Goal: Transaction & Acquisition: Purchase product/service

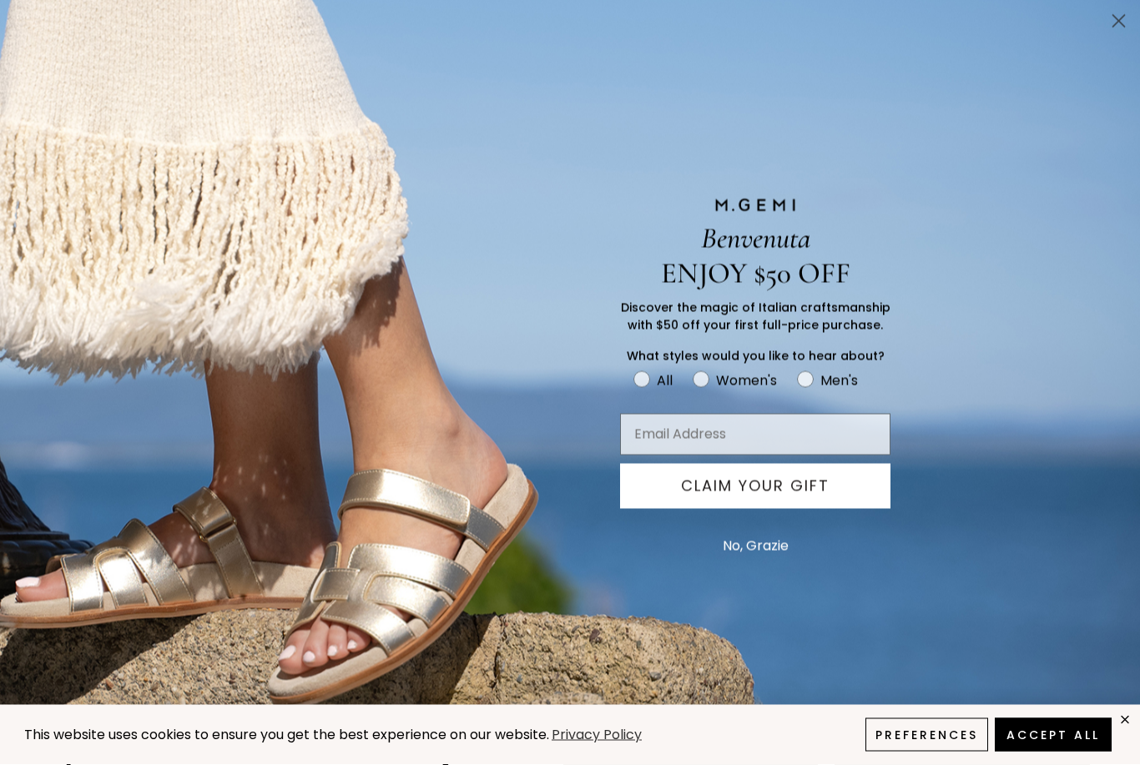
scroll to position [5, 0]
click at [1116, 8] on circle "Close dialog" at bounding box center [1119, 22] width 28 height 28
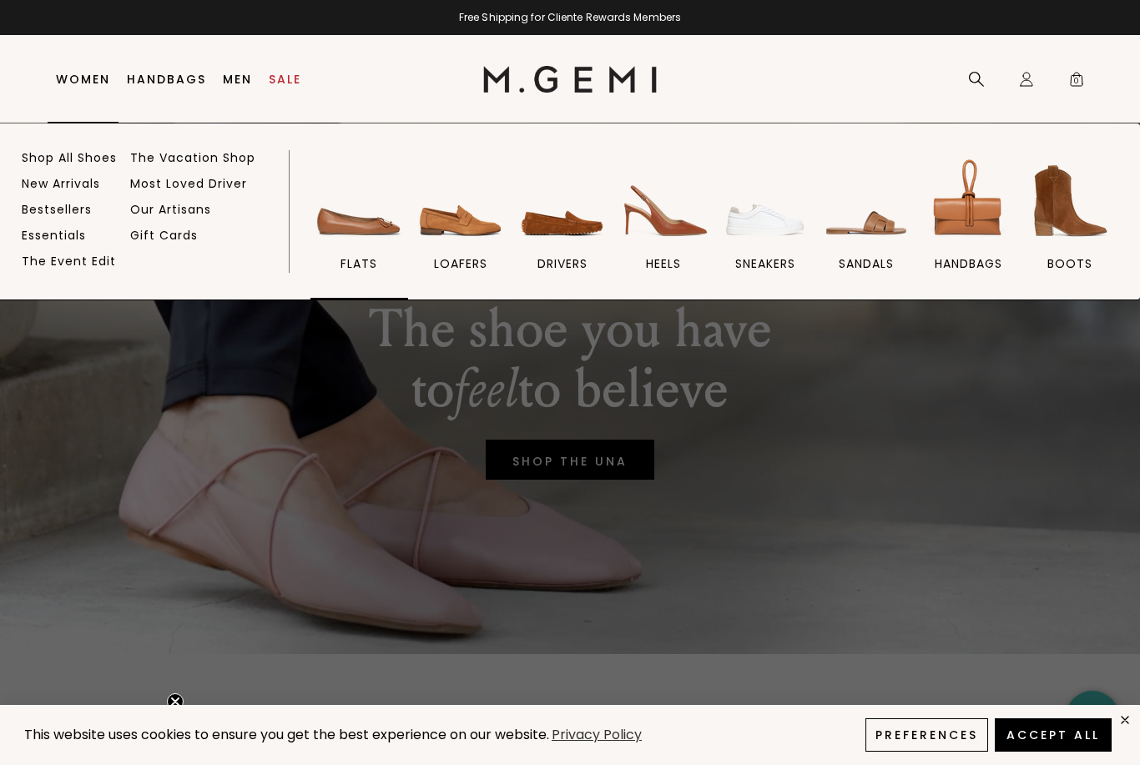
click at [355, 233] on img at bounding box center [358, 200] width 93 height 93
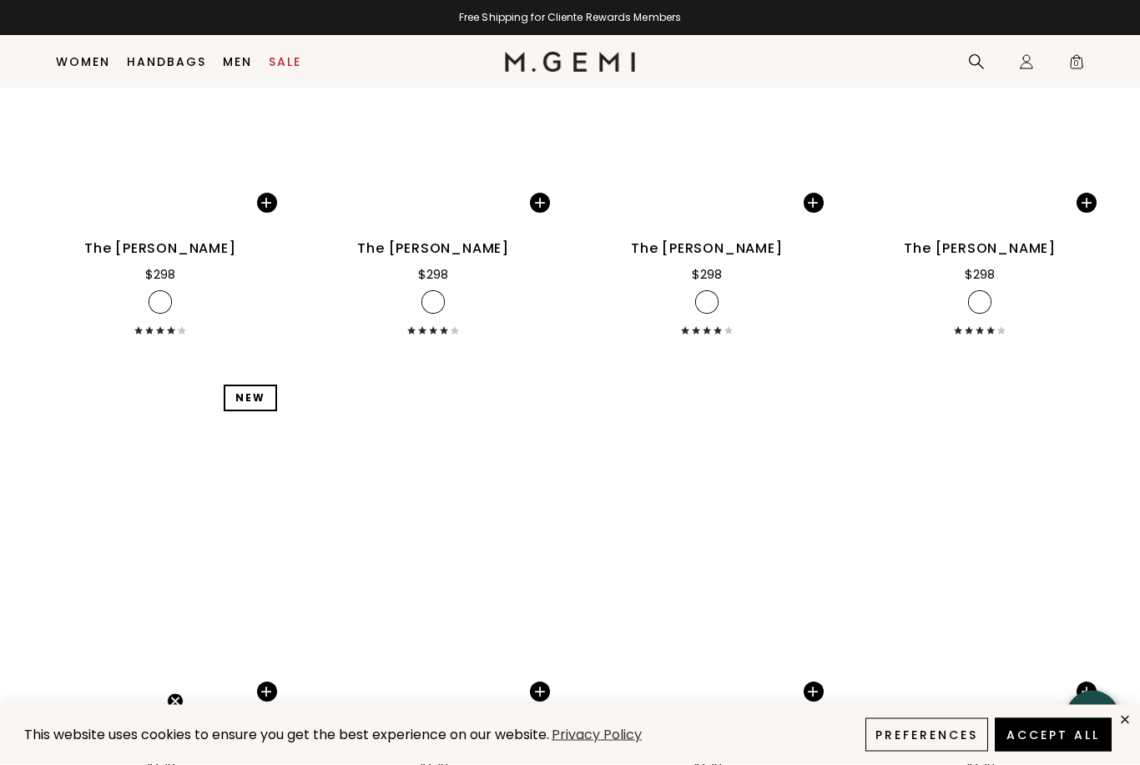
scroll to position [2892, 0]
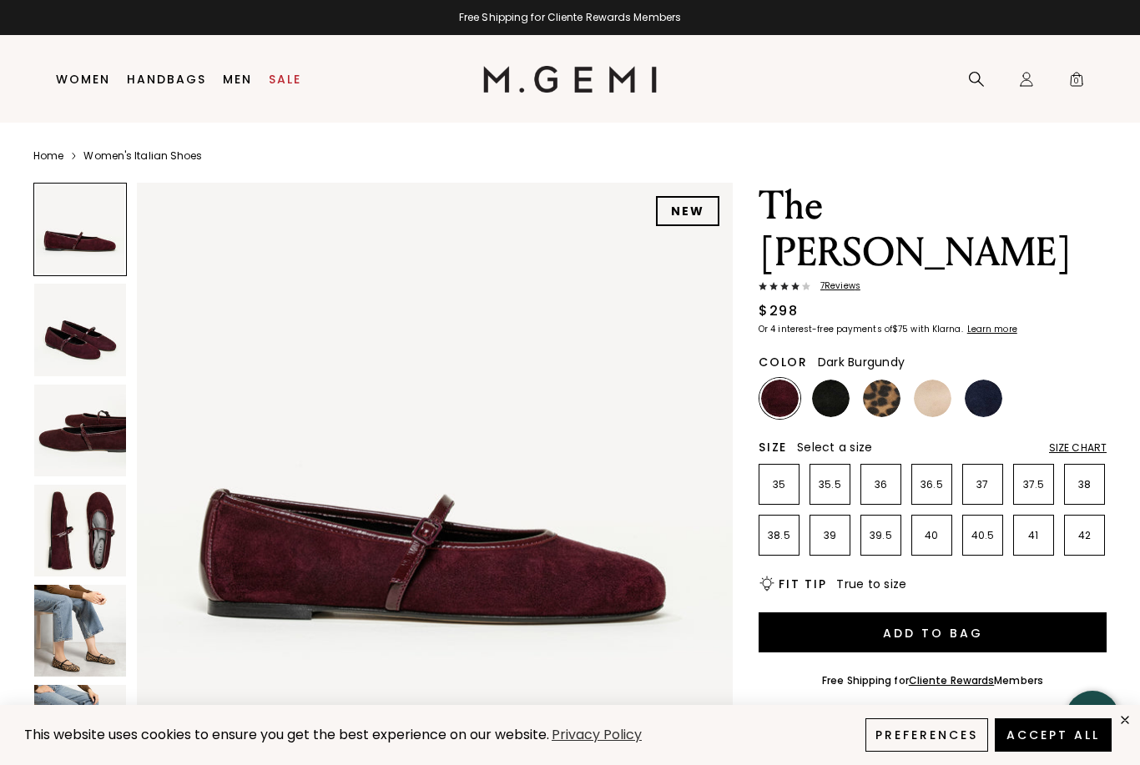
click at [98, 635] on img at bounding box center [80, 631] width 92 height 92
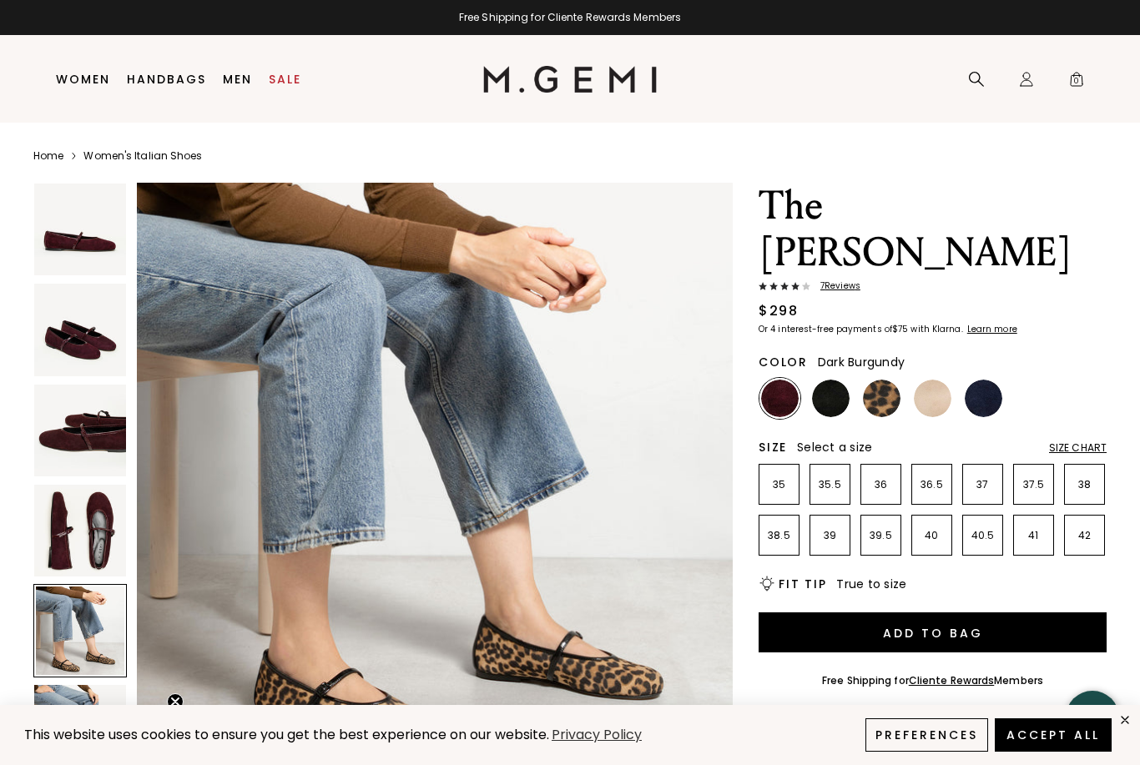
click at [100, 431] on img at bounding box center [80, 431] width 92 height 92
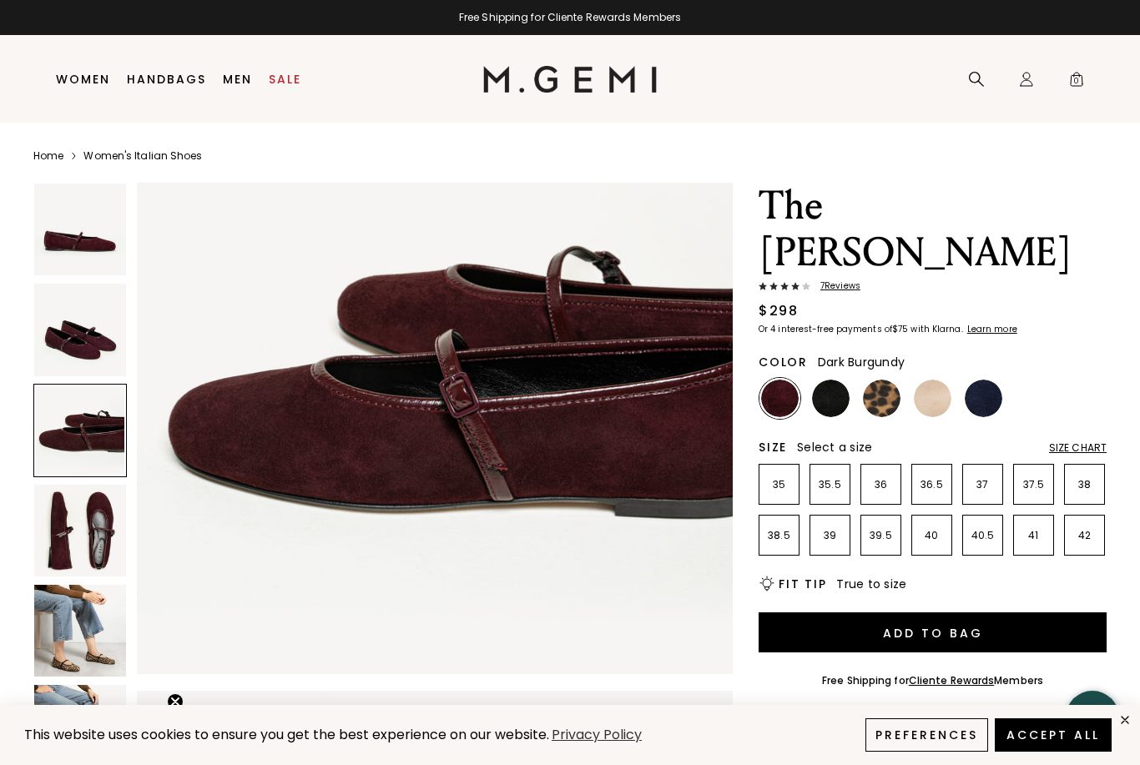
scroll to position [1224, 0]
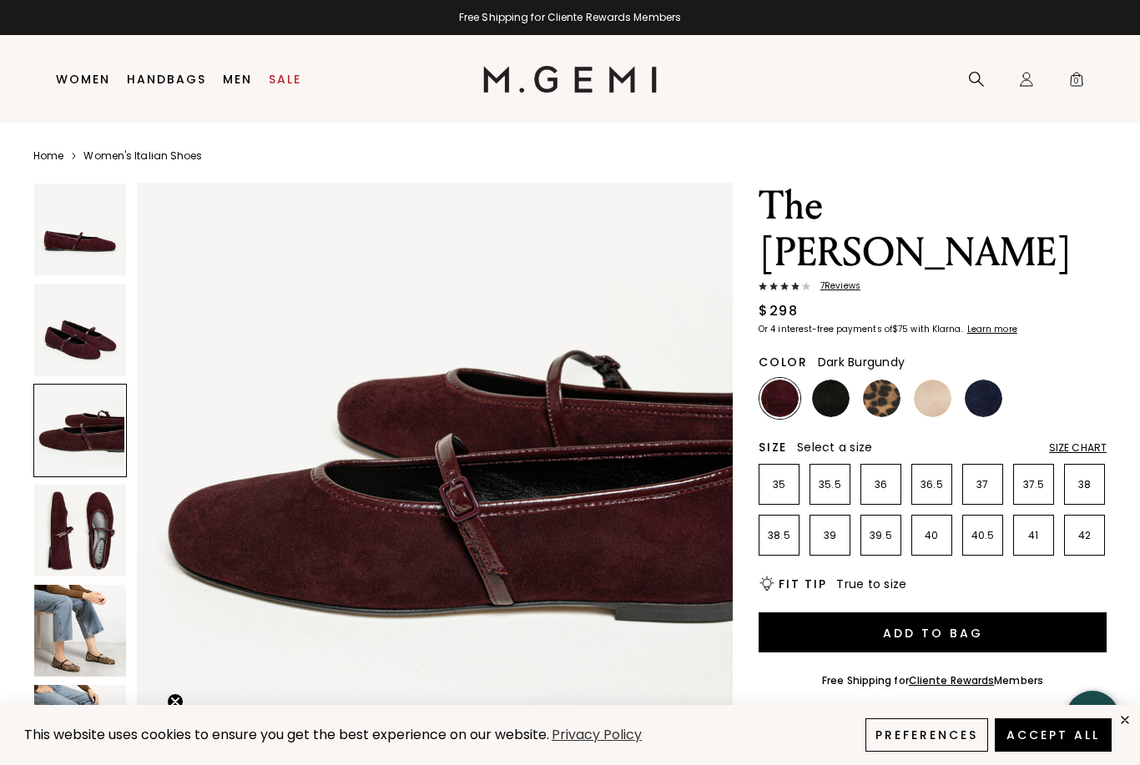
click at [100, 250] on img at bounding box center [80, 230] width 92 height 92
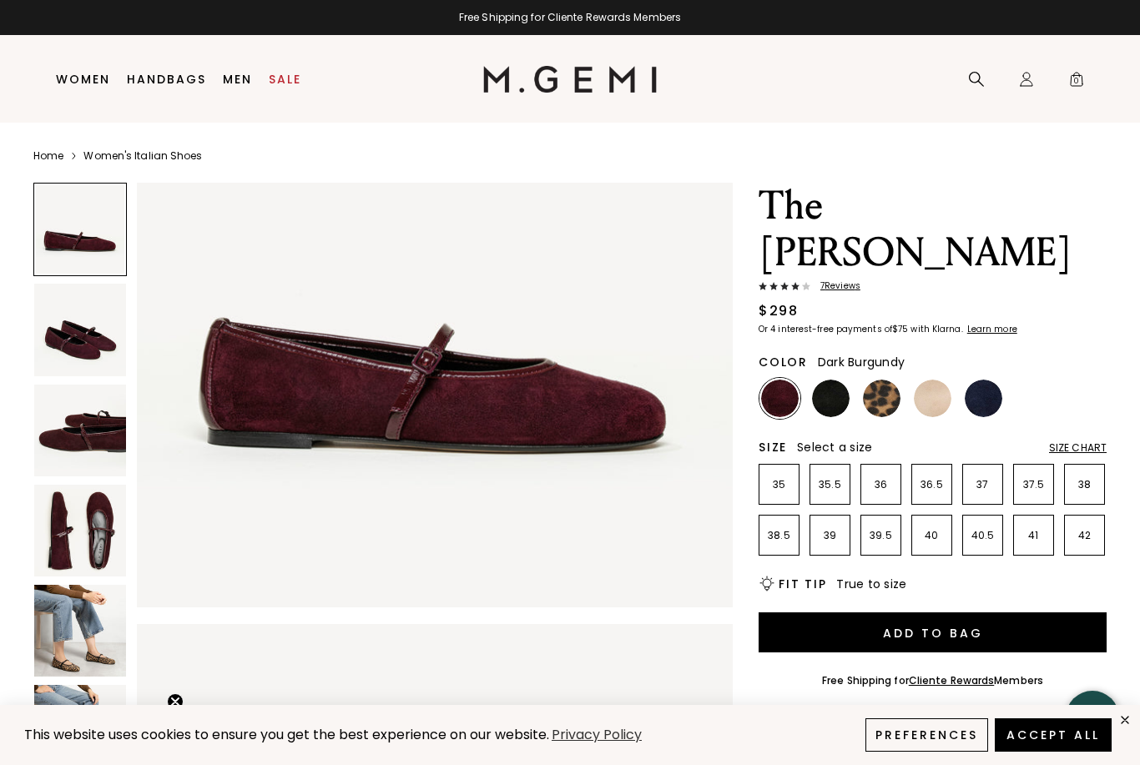
scroll to position [0, 0]
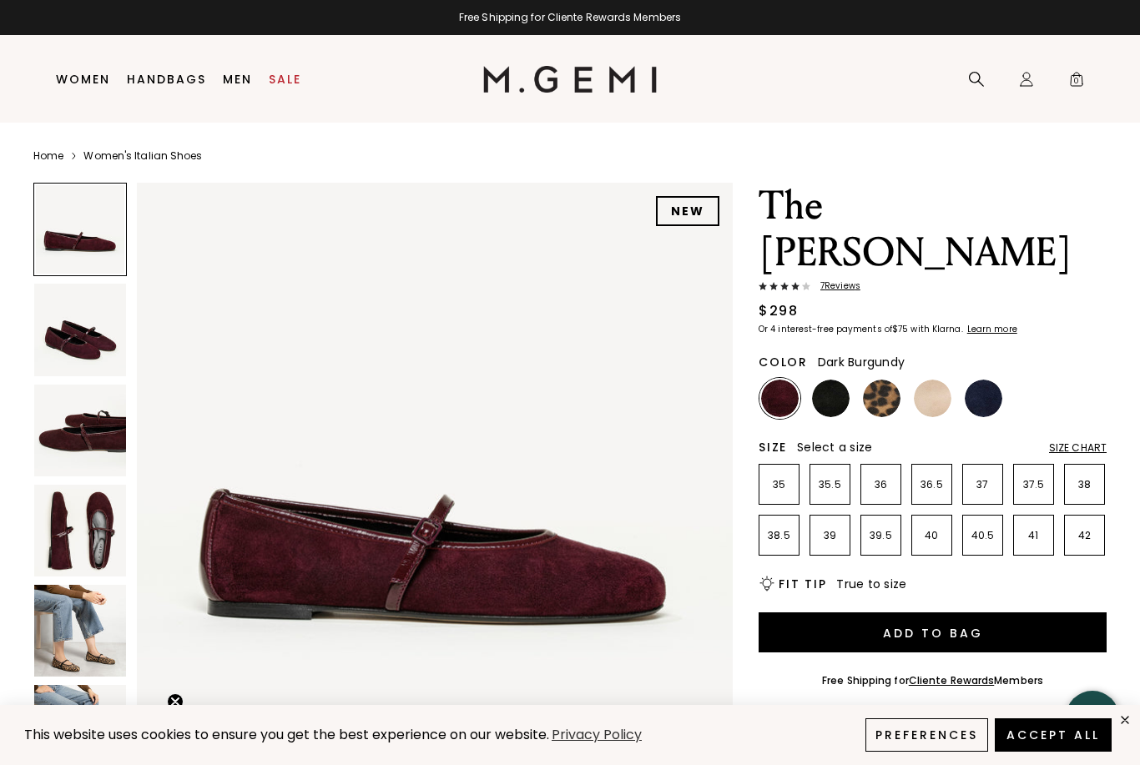
click at [91, 328] on img at bounding box center [80, 330] width 92 height 92
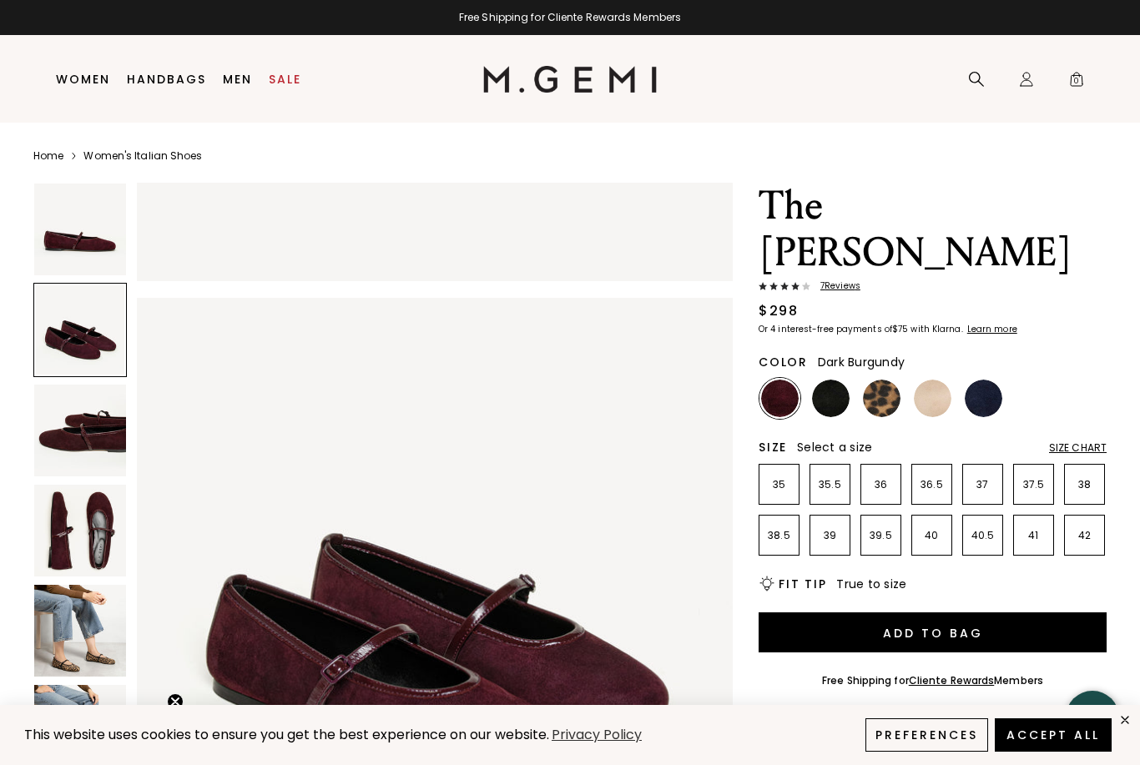
scroll to position [613, 0]
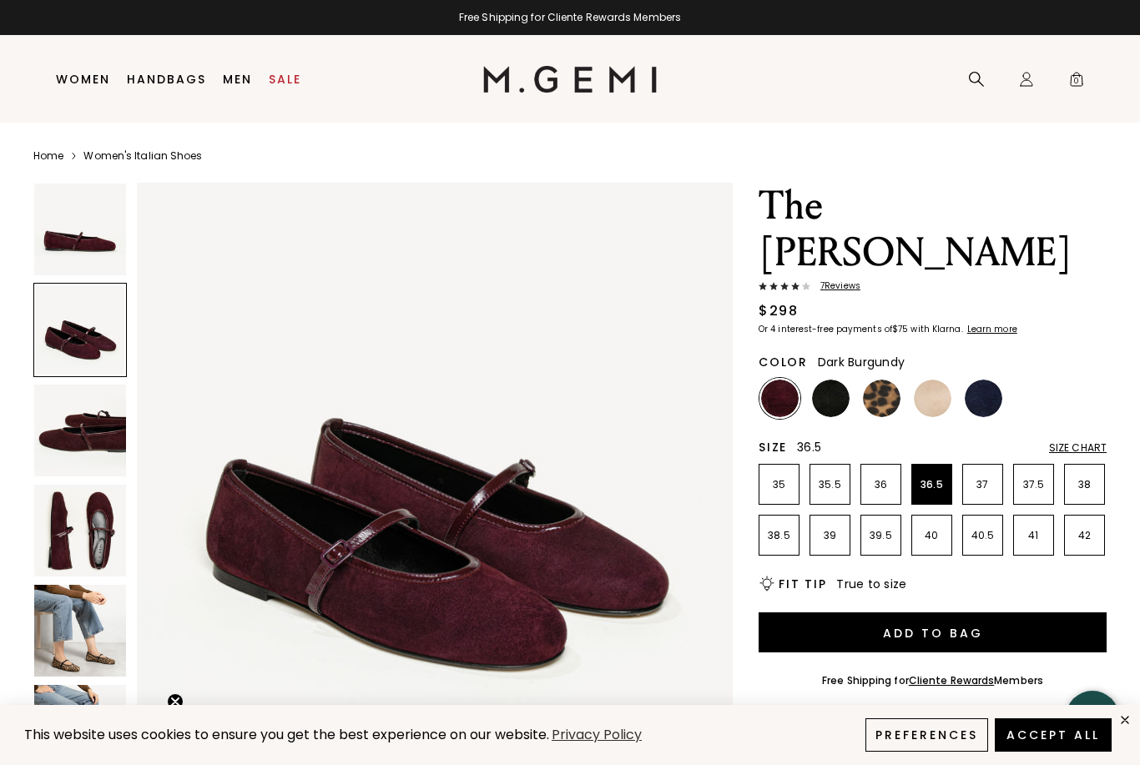
click at [934, 478] on p "36.5" at bounding box center [931, 484] width 39 height 13
click at [1086, 441] on div "Size Chart" at bounding box center [1078, 447] width 58 height 13
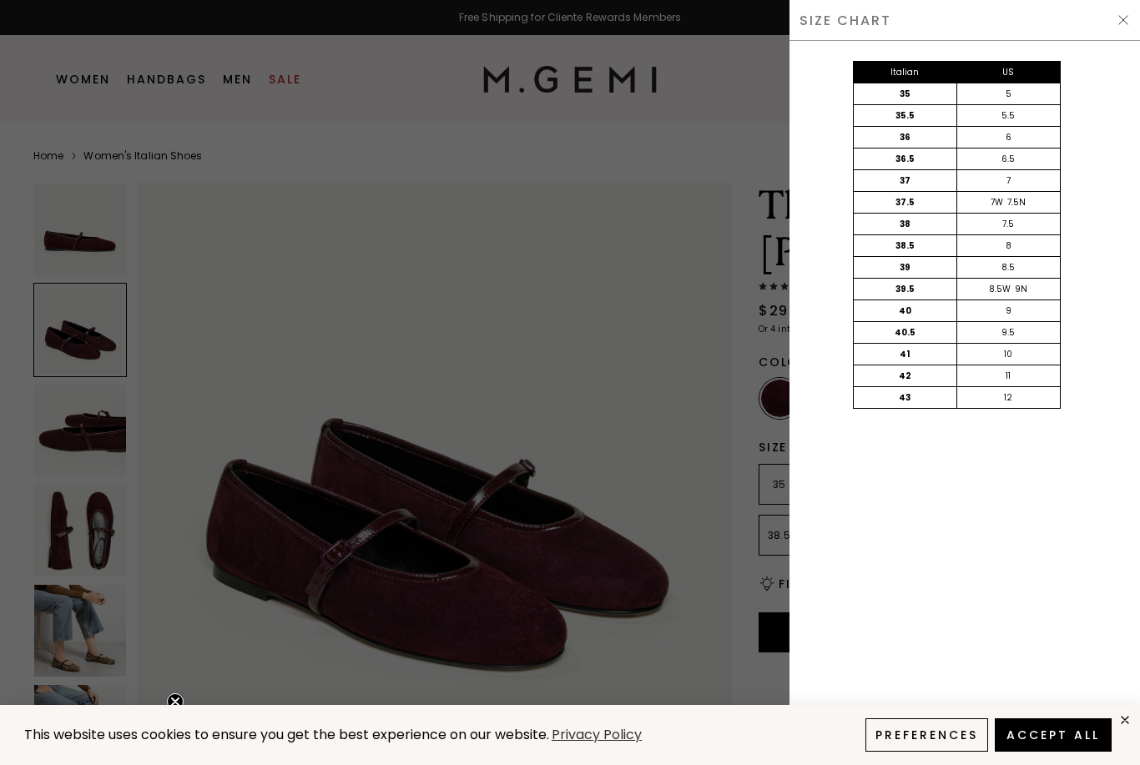
click at [718, 468] on div at bounding box center [570, 382] width 1140 height 765
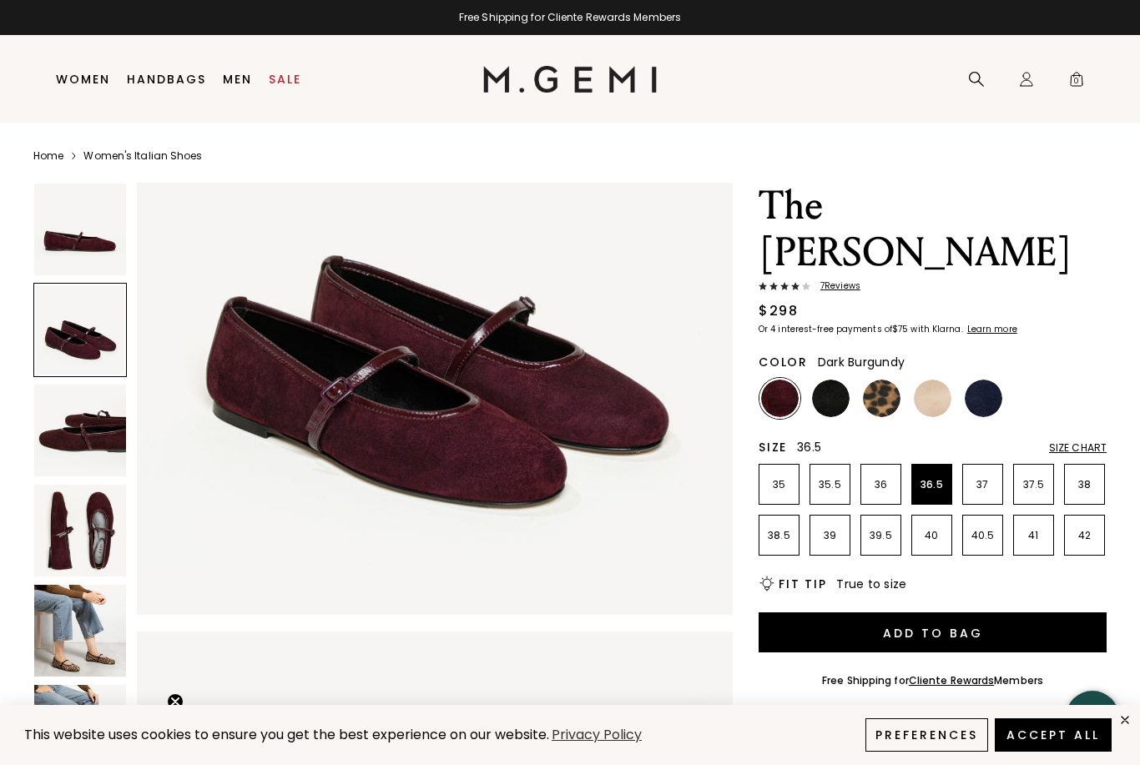
click at [99, 524] on img at bounding box center [80, 531] width 92 height 92
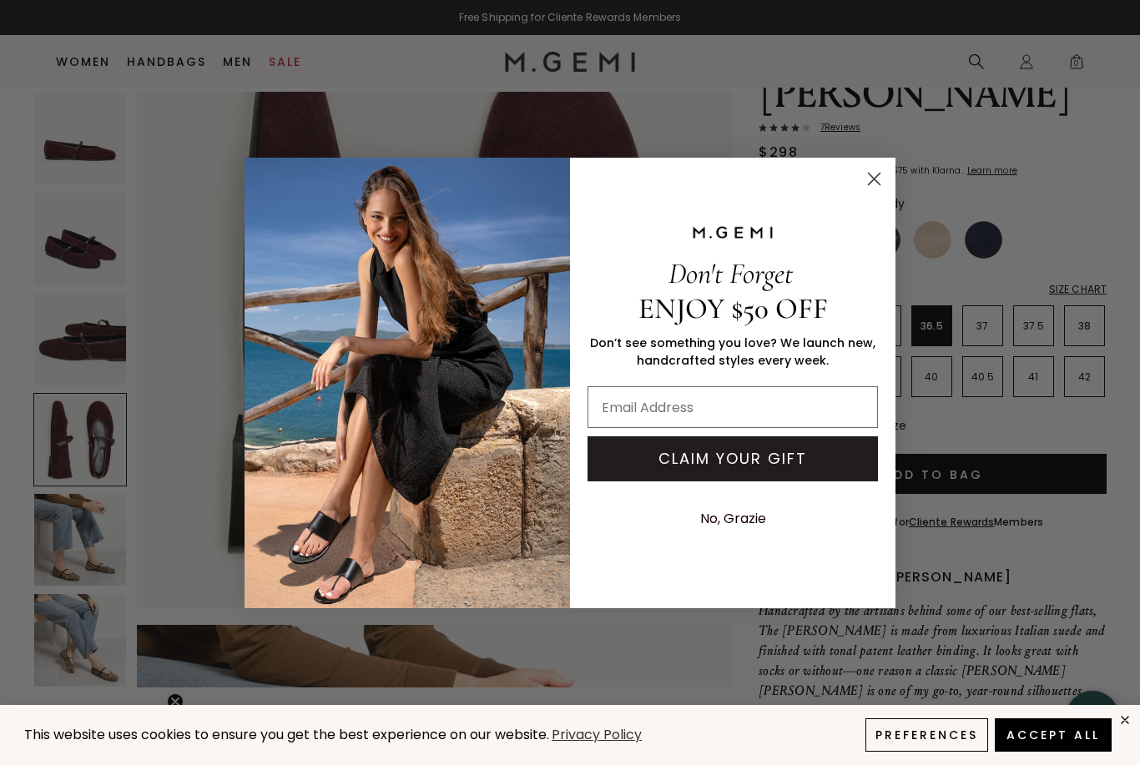
scroll to position [113, 0]
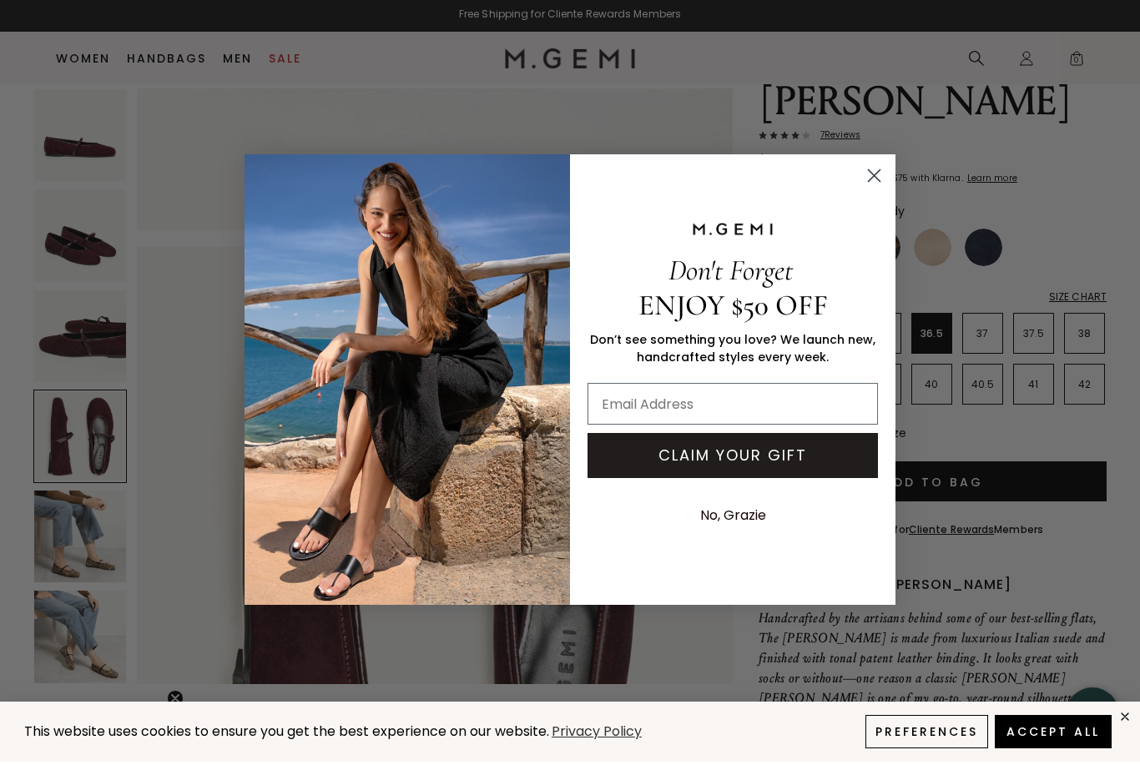
click at [865, 164] on circle "Close dialog" at bounding box center [874, 178] width 28 height 28
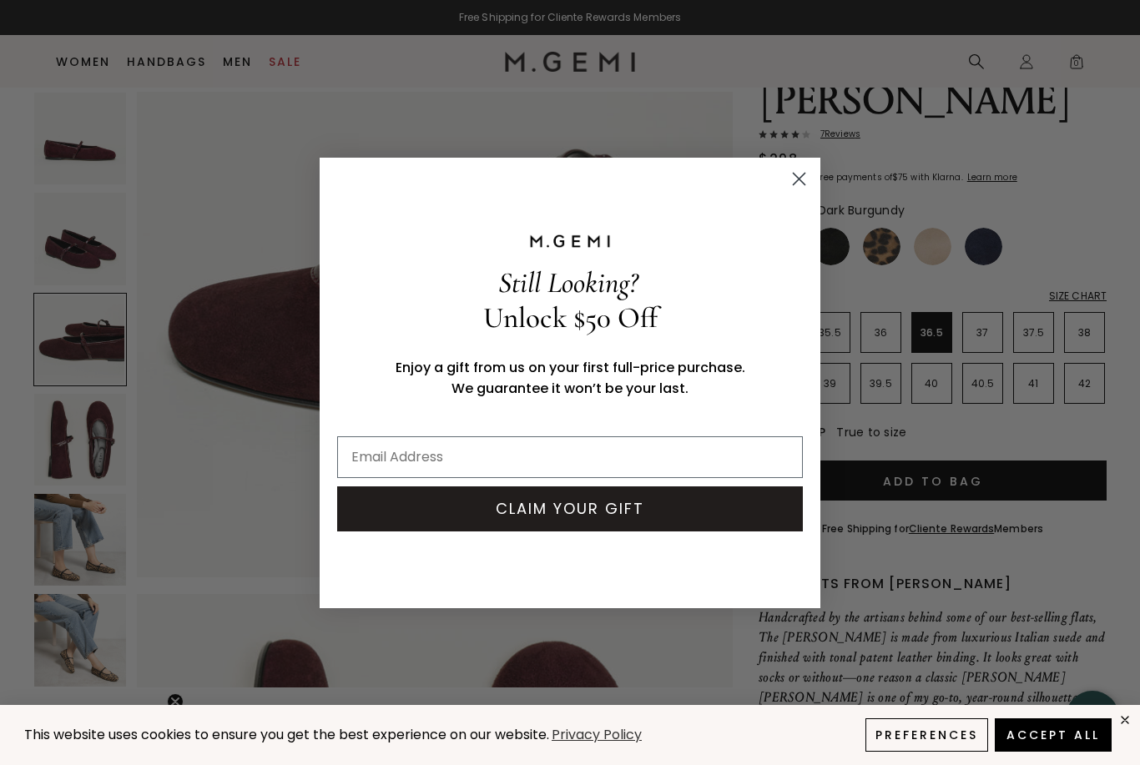
scroll to position [116, 0]
click at [791, 170] on circle "Close dialog" at bounding box center [799, 178] width 28 height 28
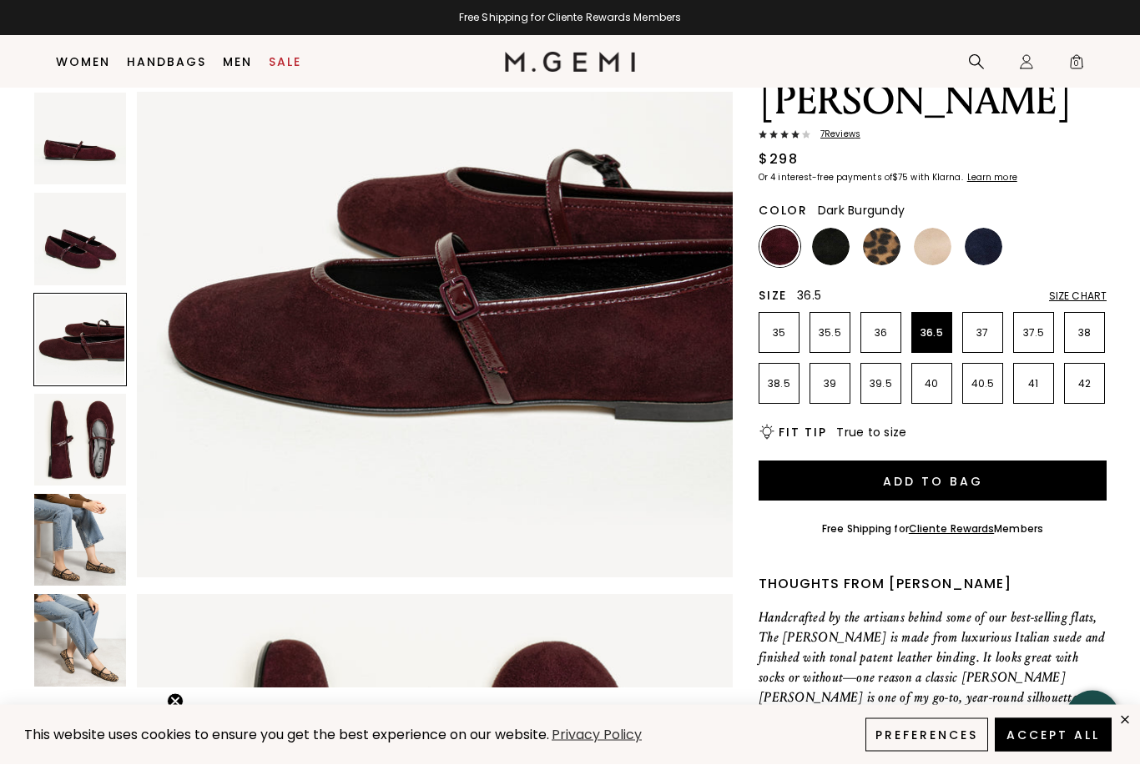
click at [105, 425] on img at bounding box center [80, 440] width 92 height 92
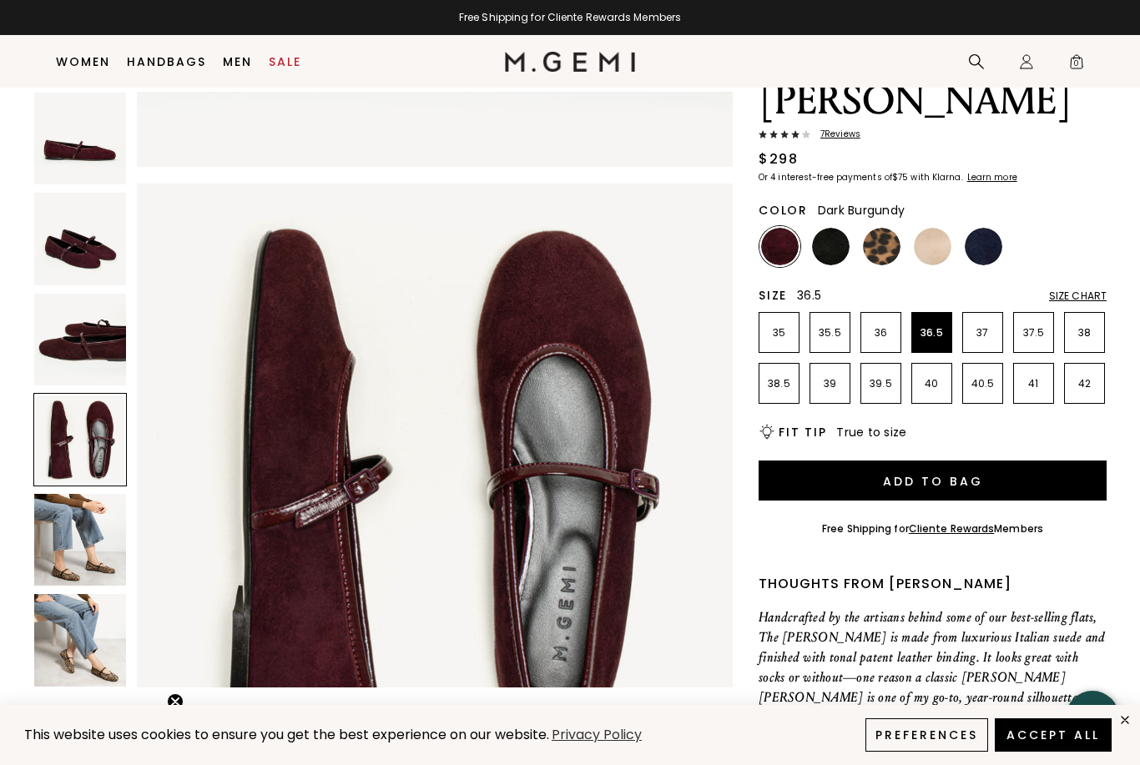
scroll to position [1837, 0]
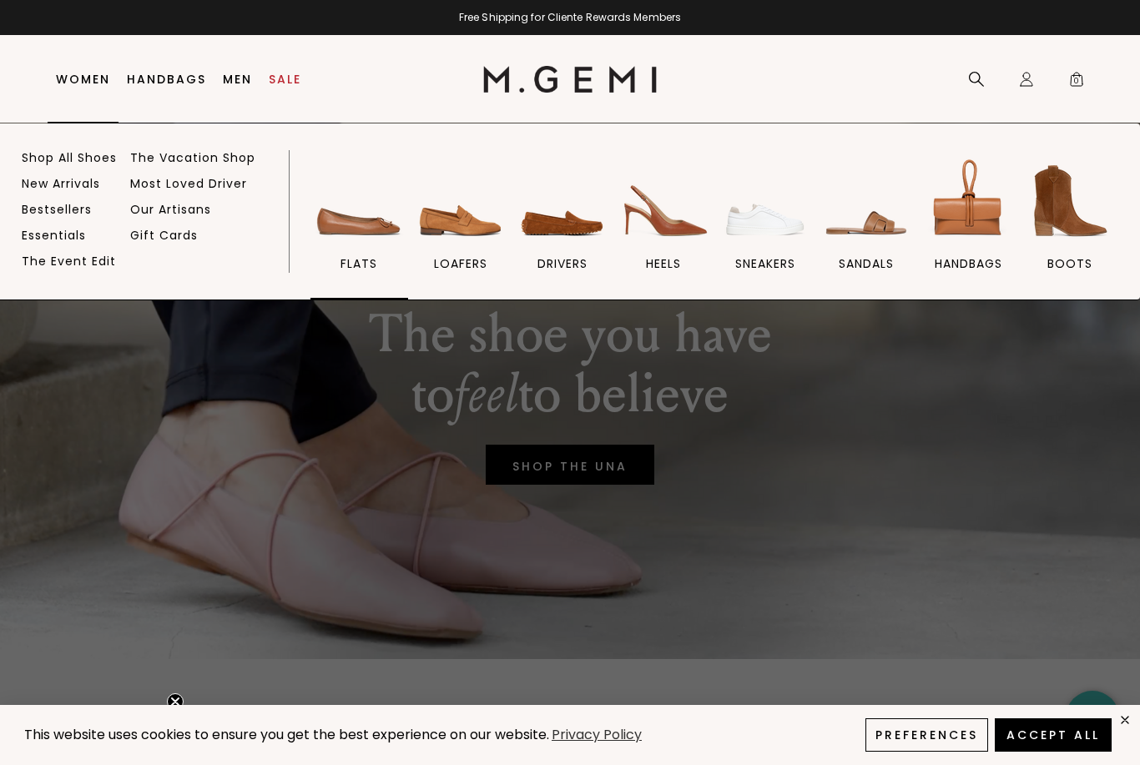
click at [358, 218] on img at bounding box center [358, 200] width 93 height 93
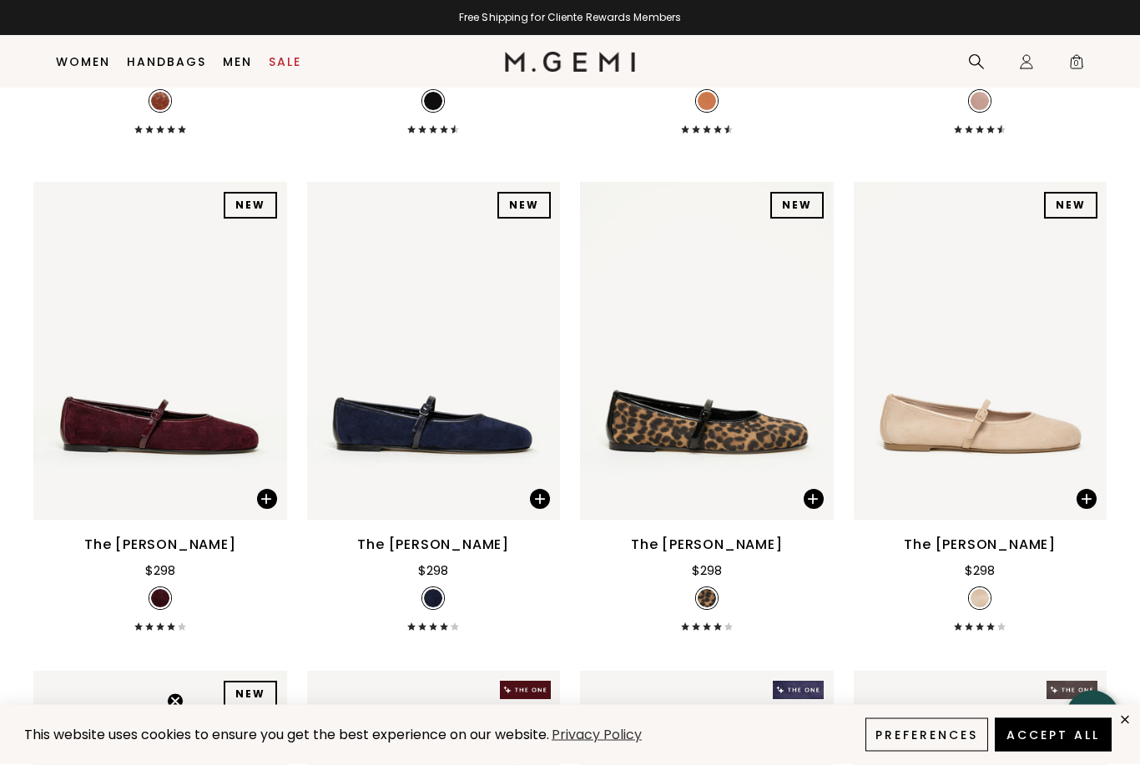
scroll to position [2595, 0]
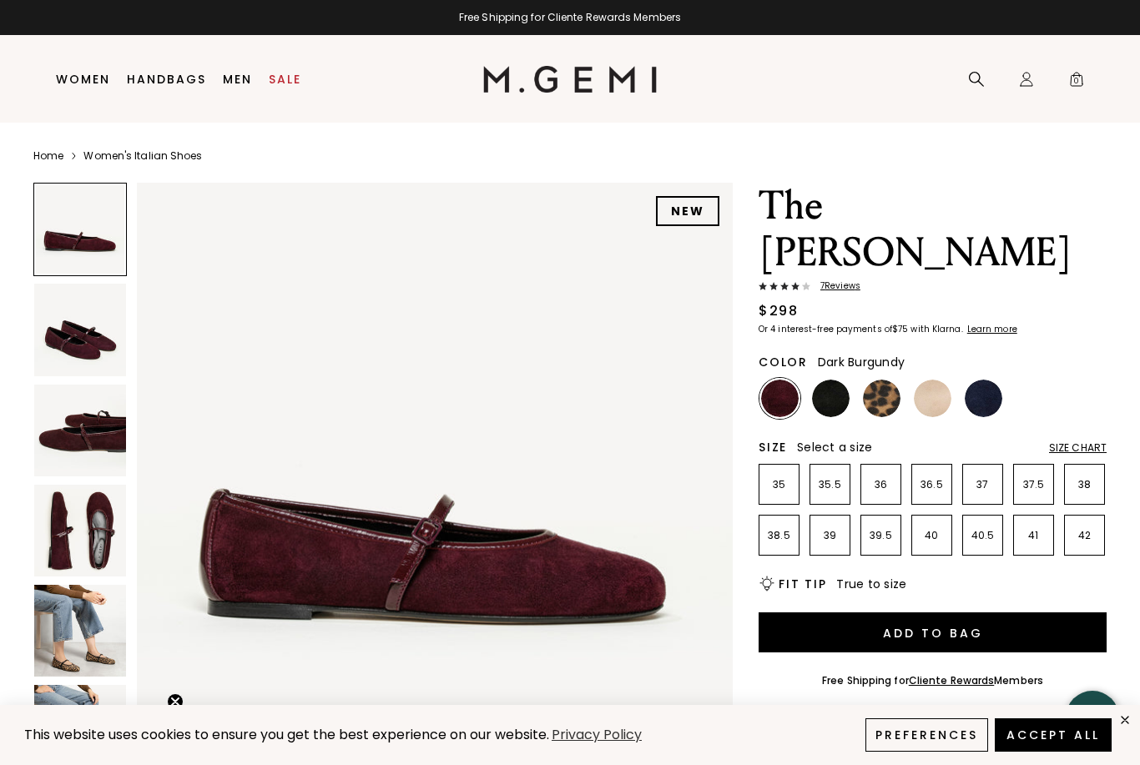
click at [90, 536] on img at bounding box center [80, 531] width 92 height 92
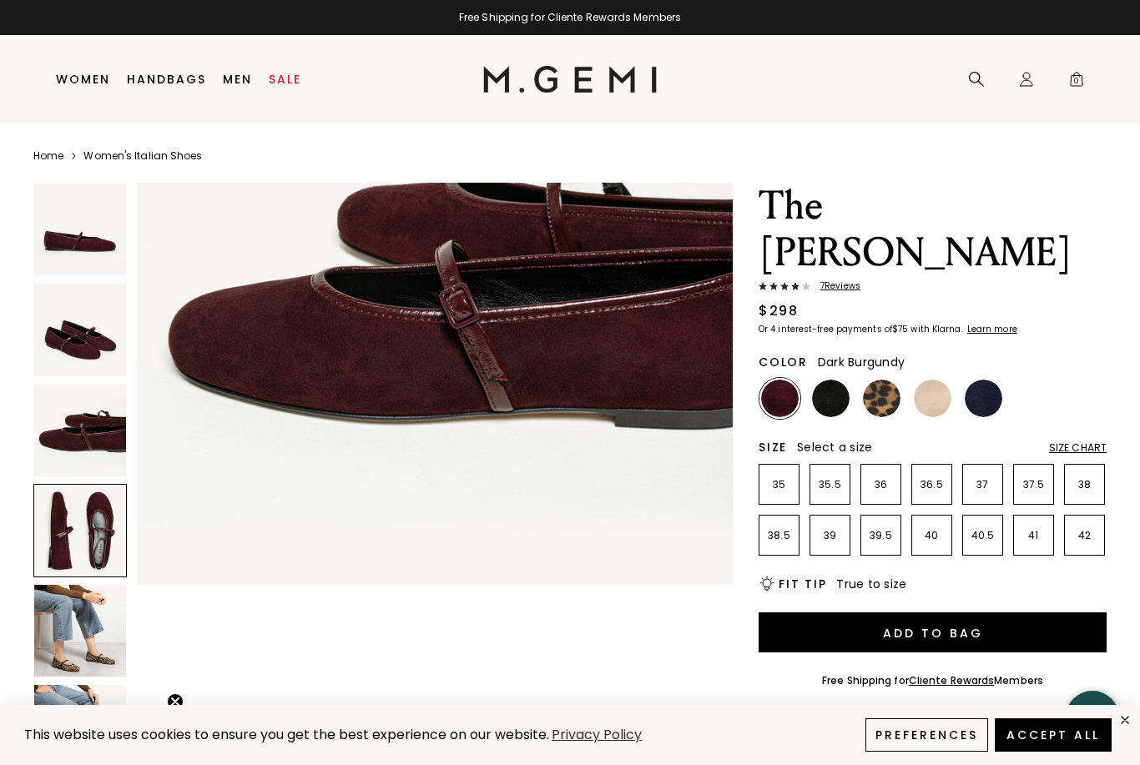
scroll to position [1837, 0]
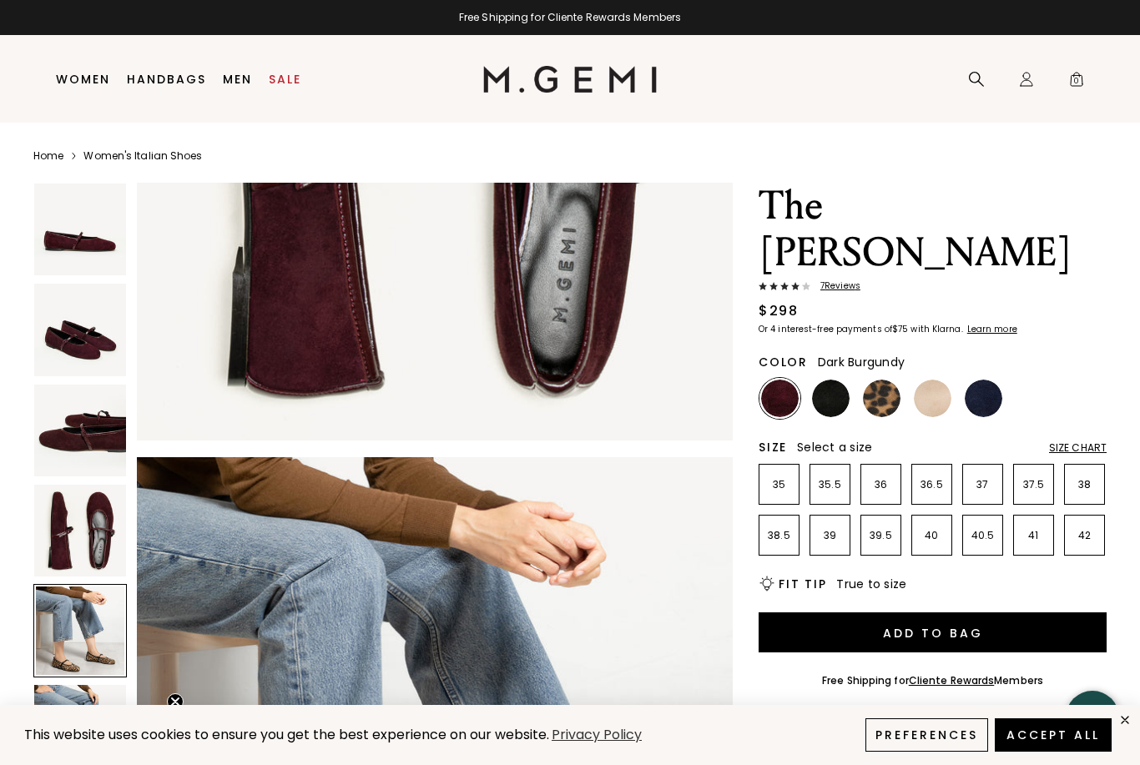
click at [103, 354] on img at bounding box center [80, 330] width 92 height 92
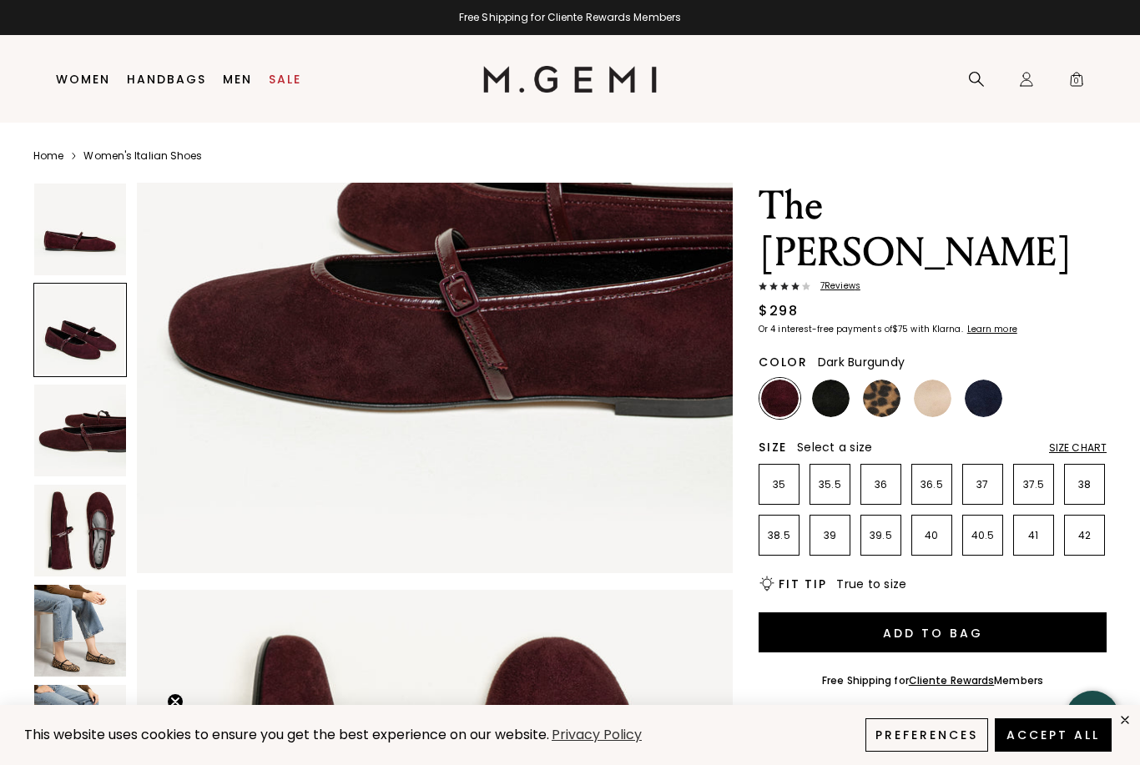
scroll to position [613, 0]
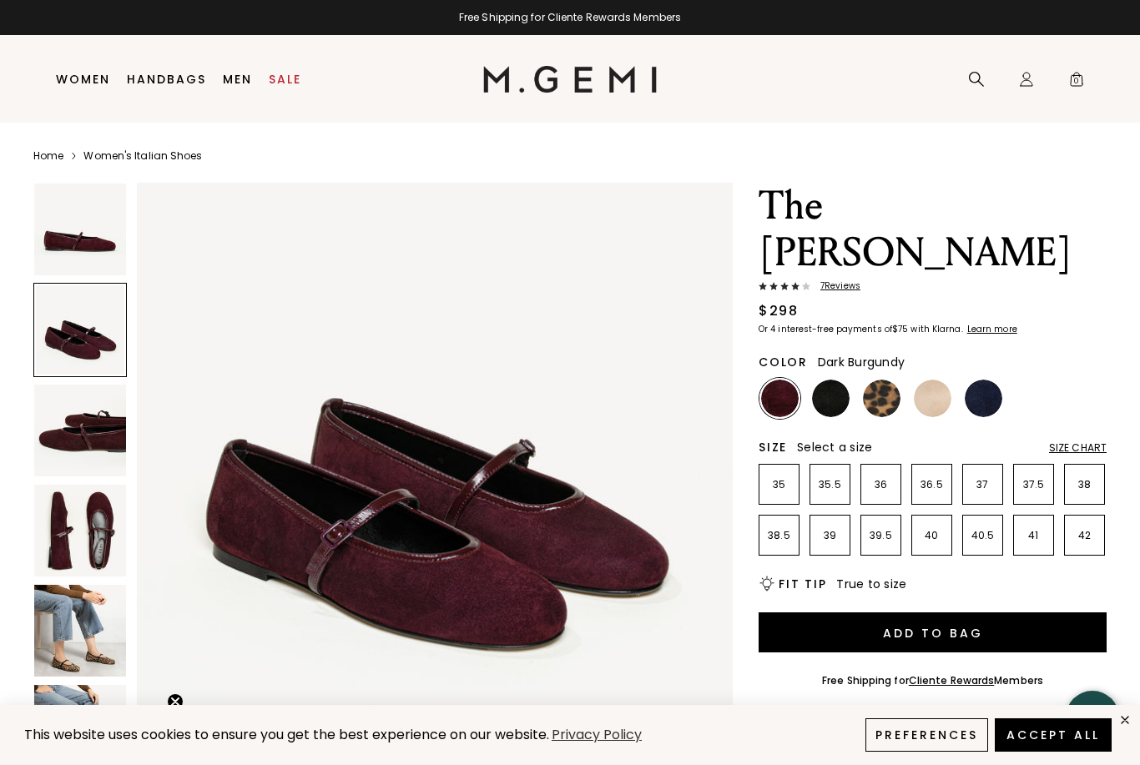
click at [119, 354] on div at bounding box center [79, 329] width 93 height 93
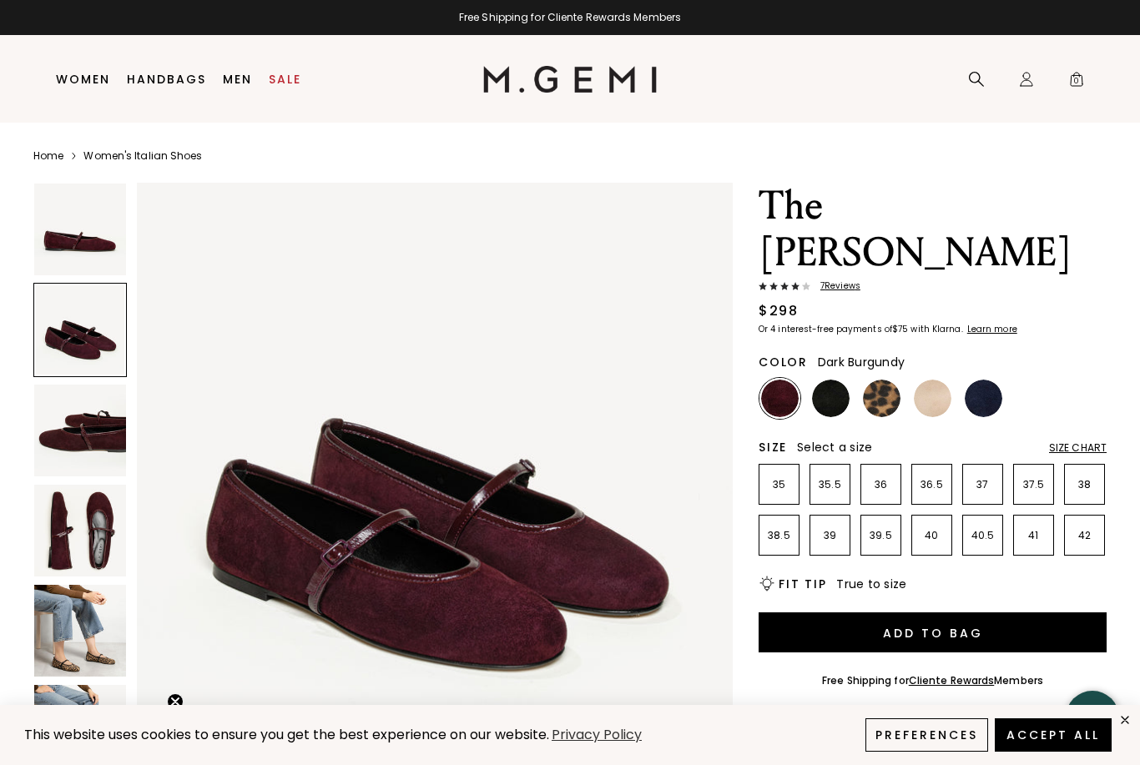
click at [106, 435] on img at bounding box center [80, 431] width 92 height 92
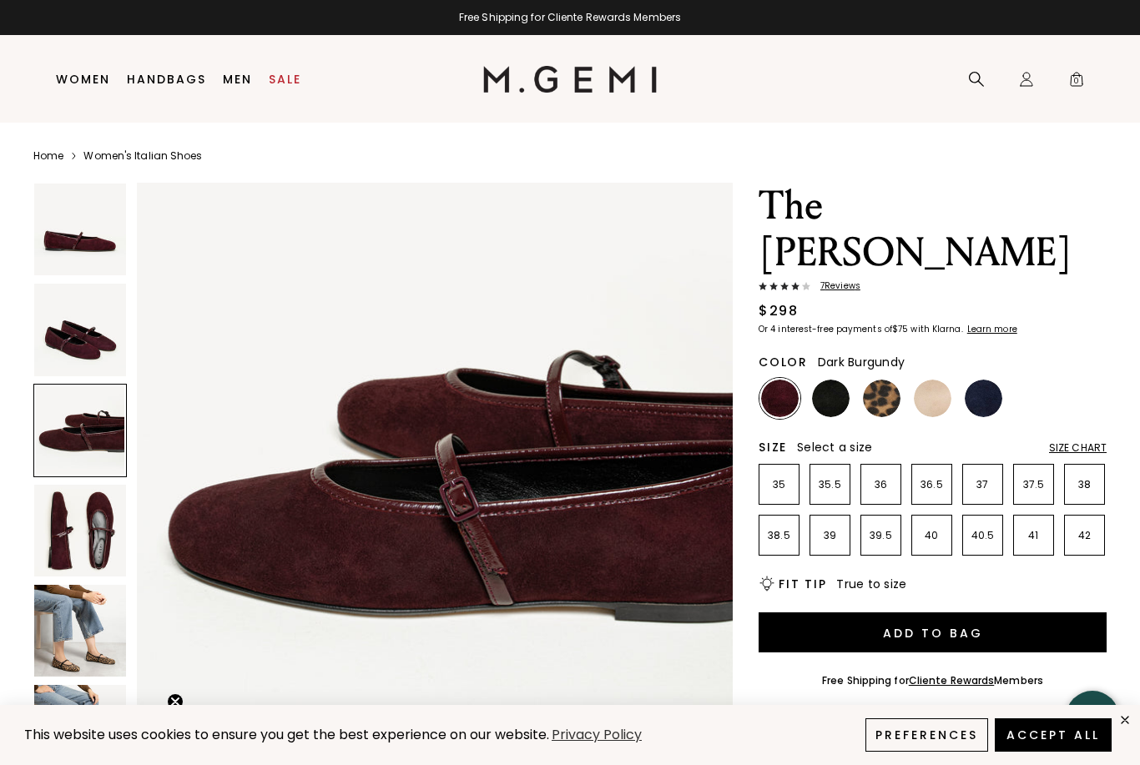
click at [78, 548] on img at bounding box center [80, 531] width 92 height 92
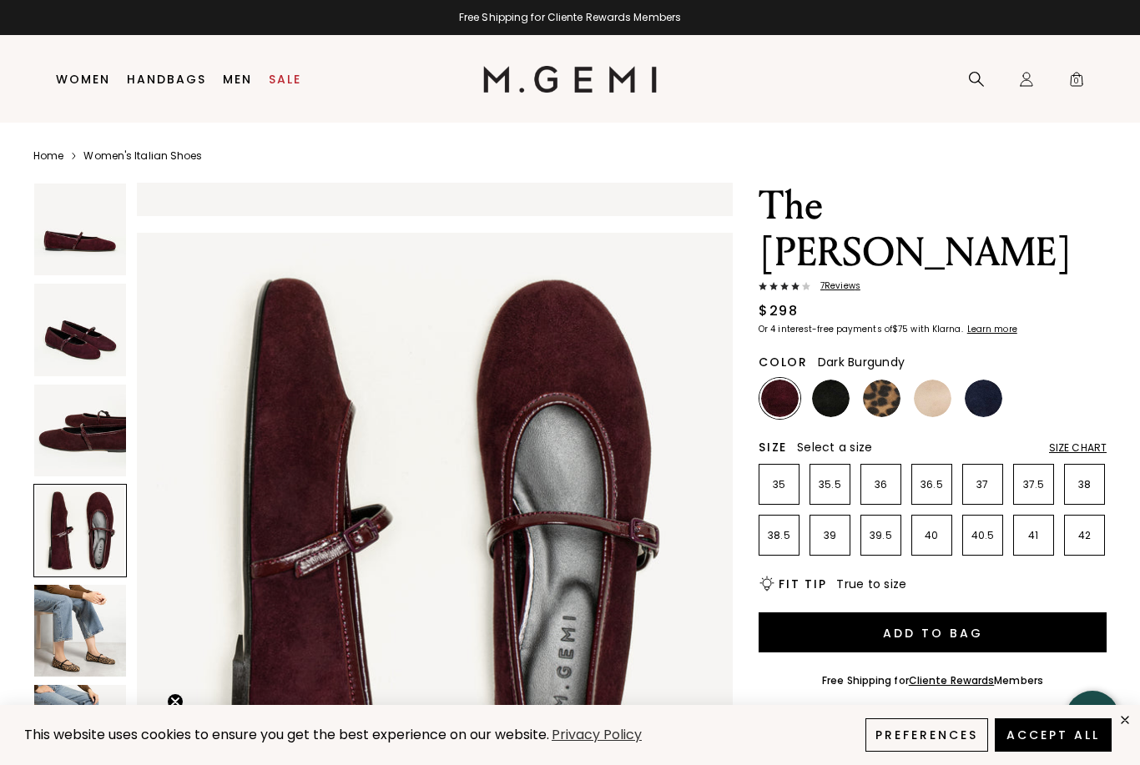
scroll to position [1837, 0]
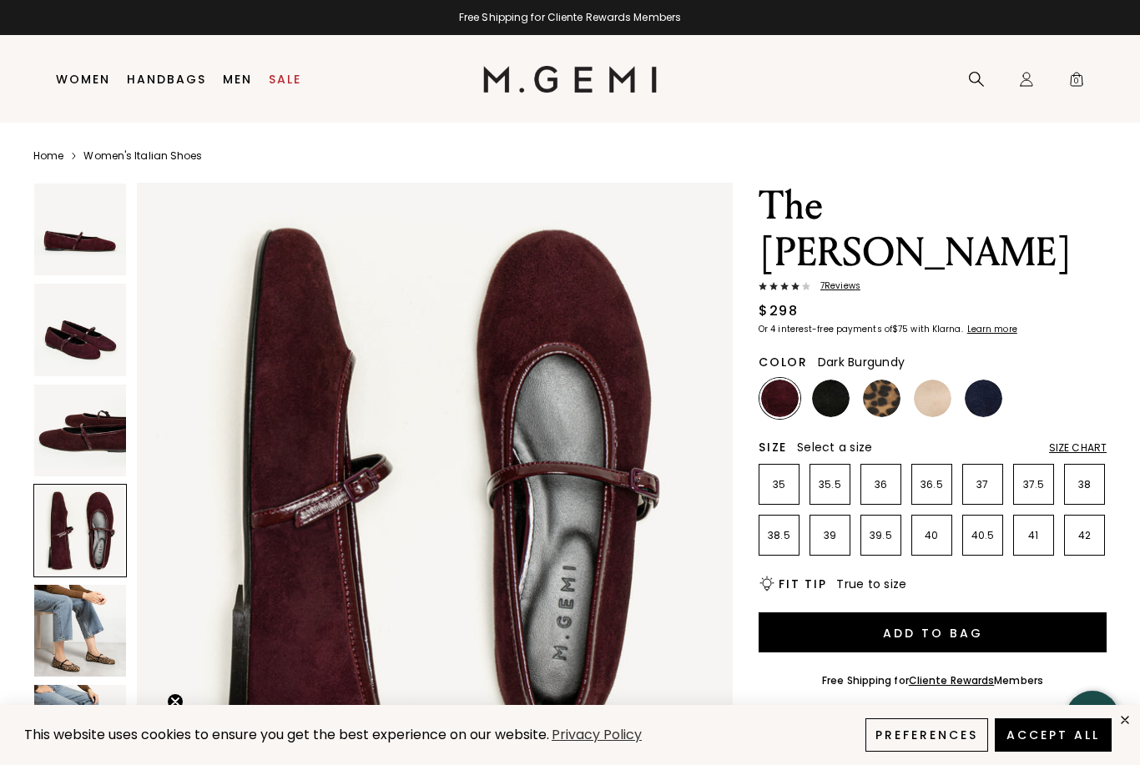
click at [91, 635] on img at bounding box center [80, 631] width 92 height 92
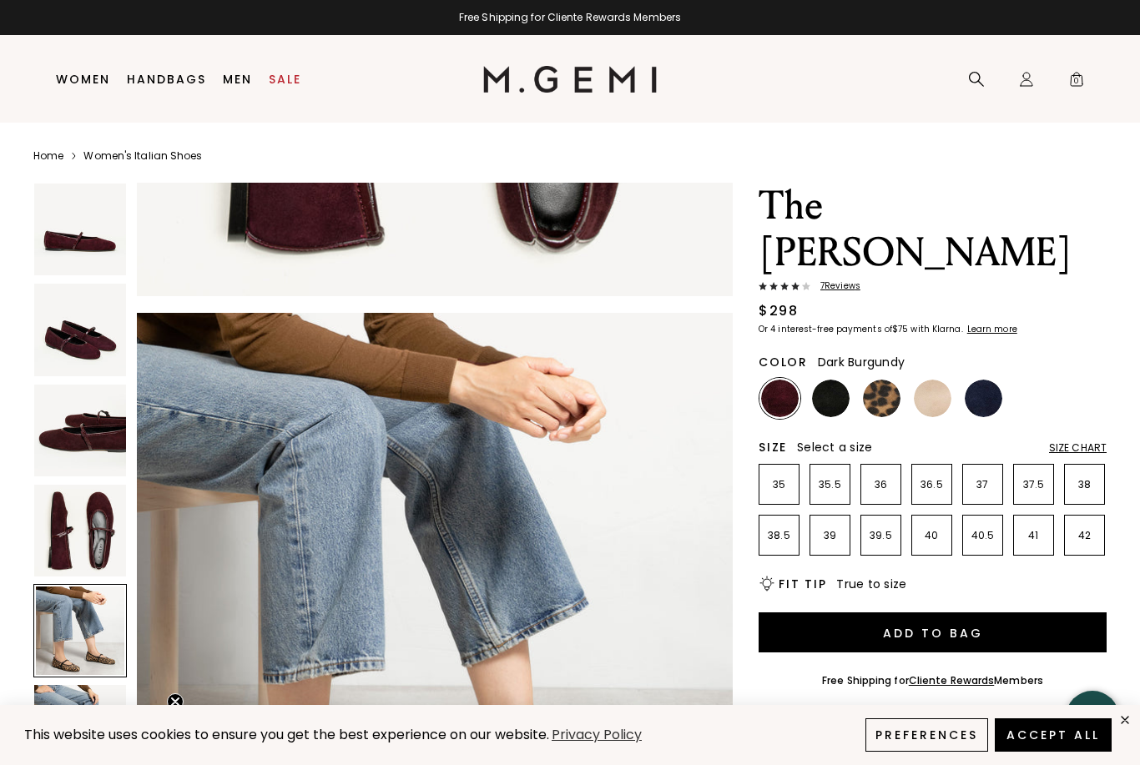
scroll to position [2449, 0]
